Goal: Navigation & Orientation: Find specific page/section

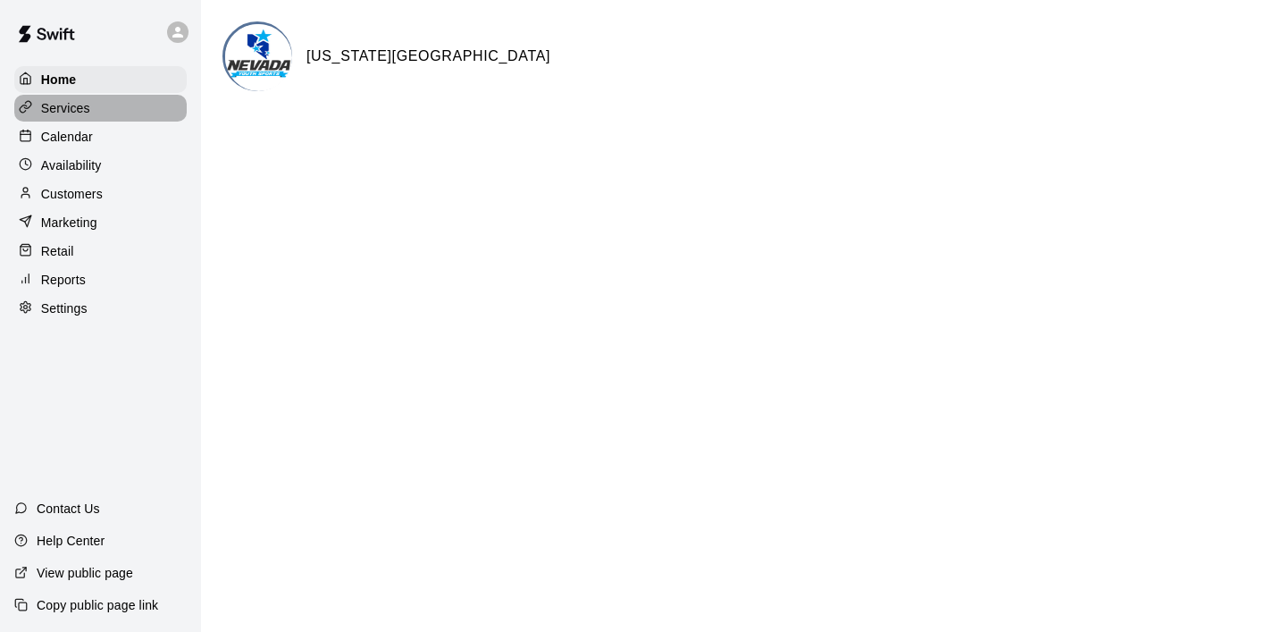
click at [78, 114] on p "Services" at bounding box center [65, 108] width 49 height 18
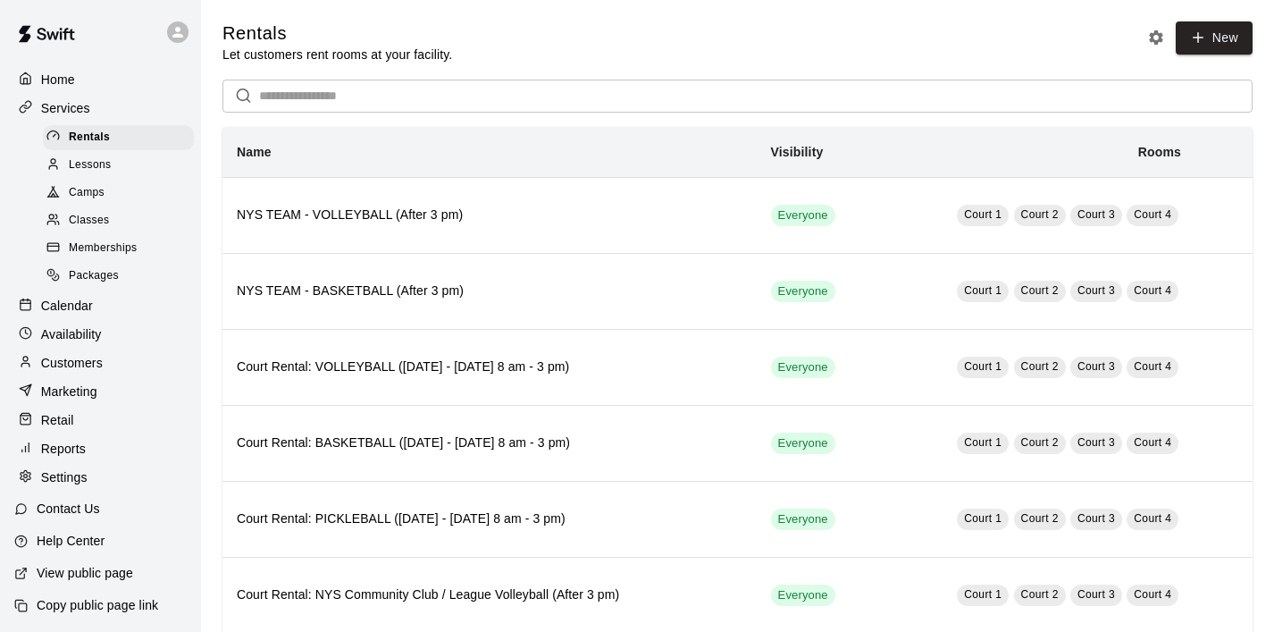
click at [64, 83] on p "Home" at bounding box center [58, 80] width 34 height 18
